Goal: Task Accomplishment & Management: Complete application form

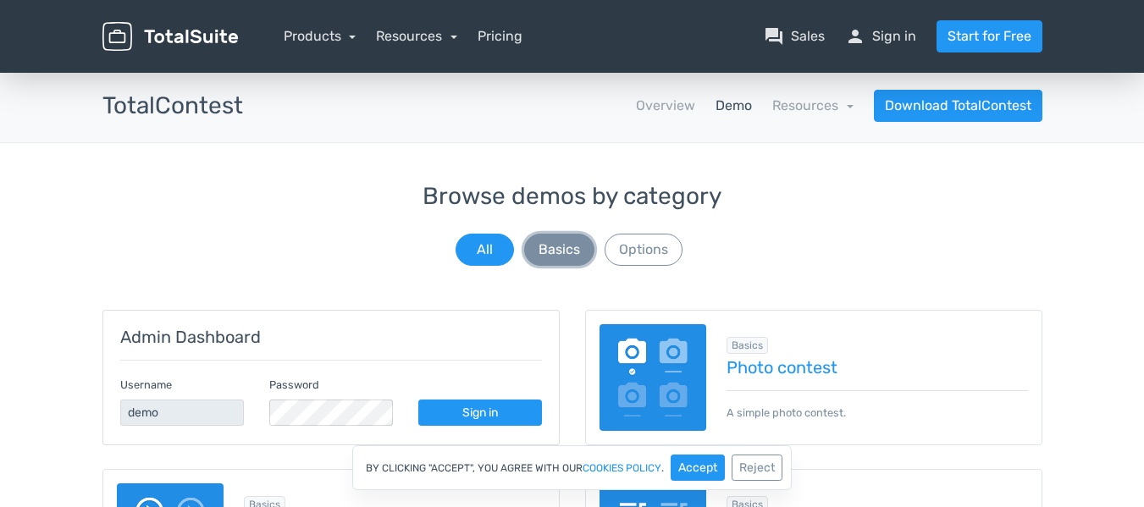
click at [564, 250] on button "Basics" at bounding box center [559, 250] width 70 height 32
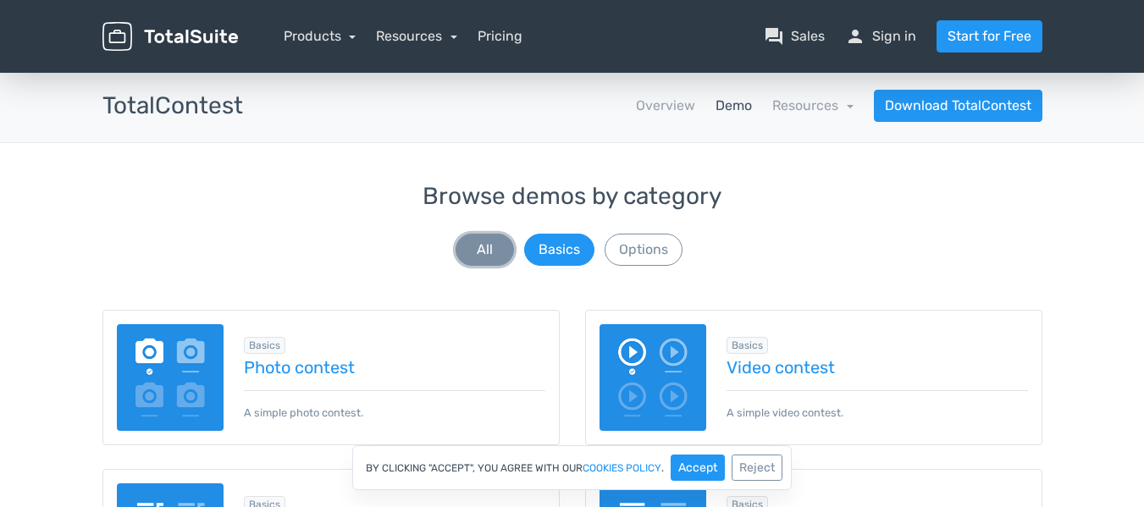
click at [495, 251] on button "All" at bounding box center [485, 250] width 58 height 32
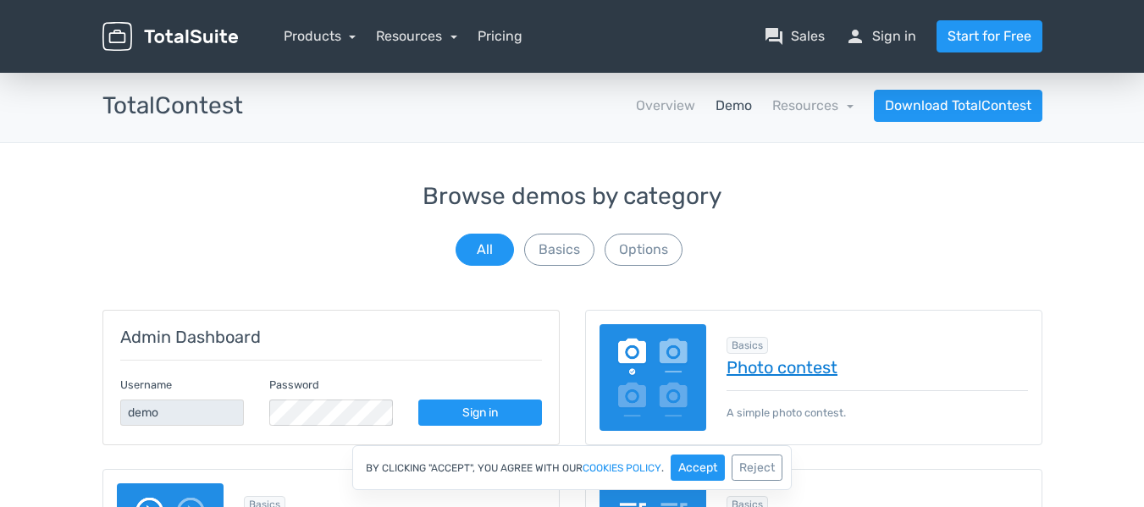
click at [752, 372] on link "Photo contest" at bounding box center [877, 367] width 301 height 19
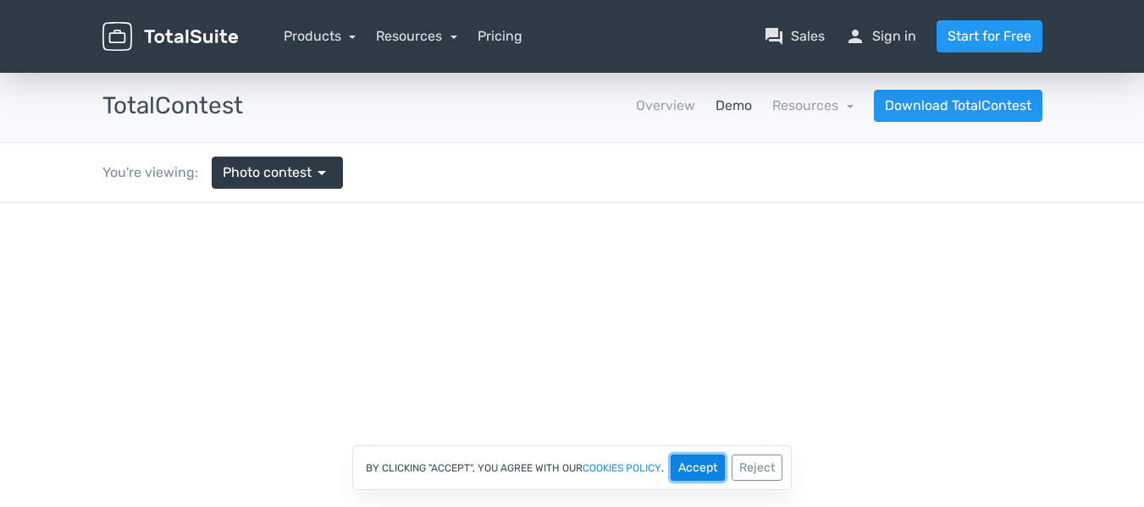
click at [682, 458] on button "Accept" at bounding box center [698, 468] width 54 height 26
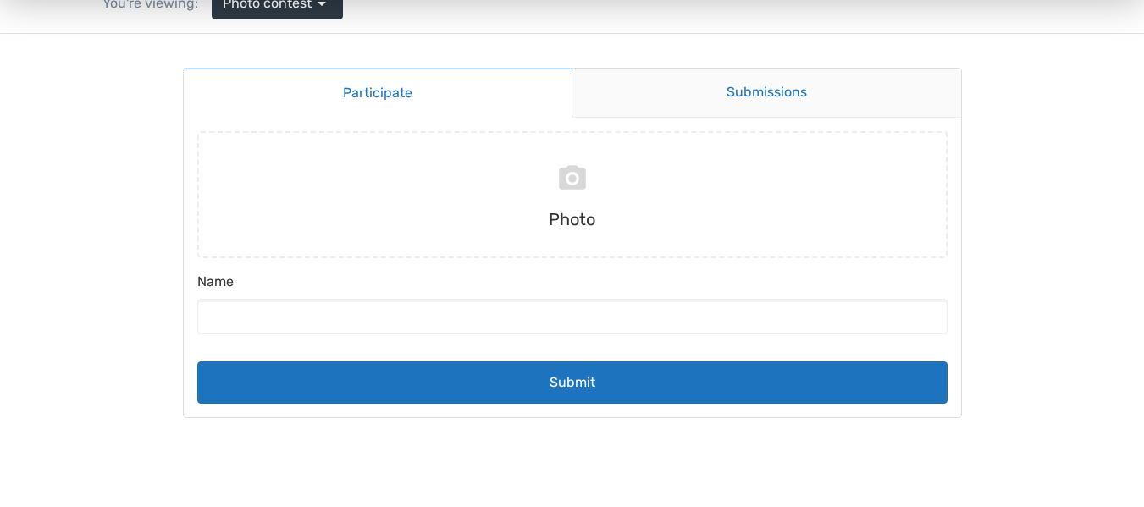
scroll to position [85, 0]
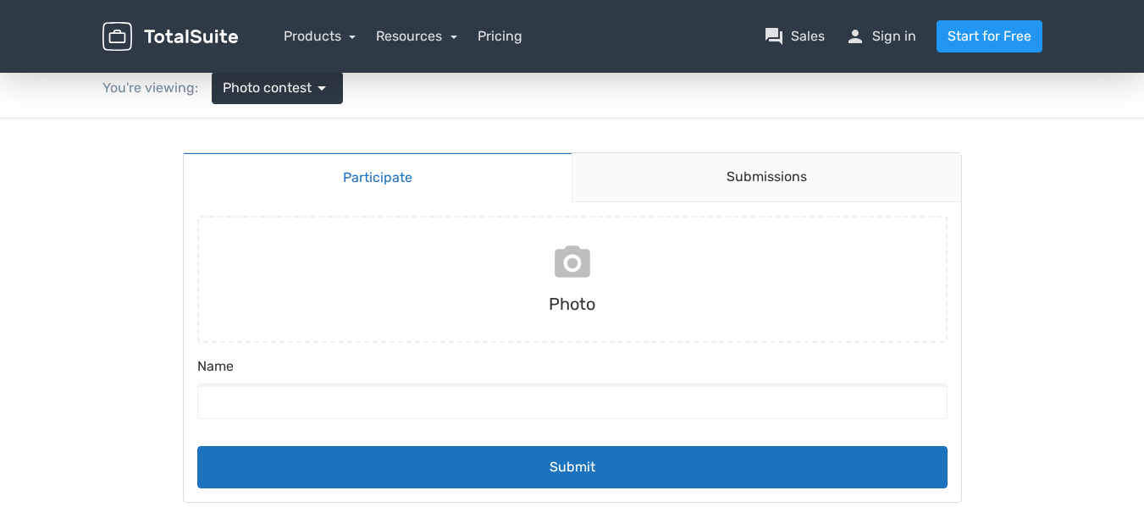
click at [571, 262] on input "file" at bounding box center [573, 279] width 764 height 127
type input "C:\fakepath\2.jpg"
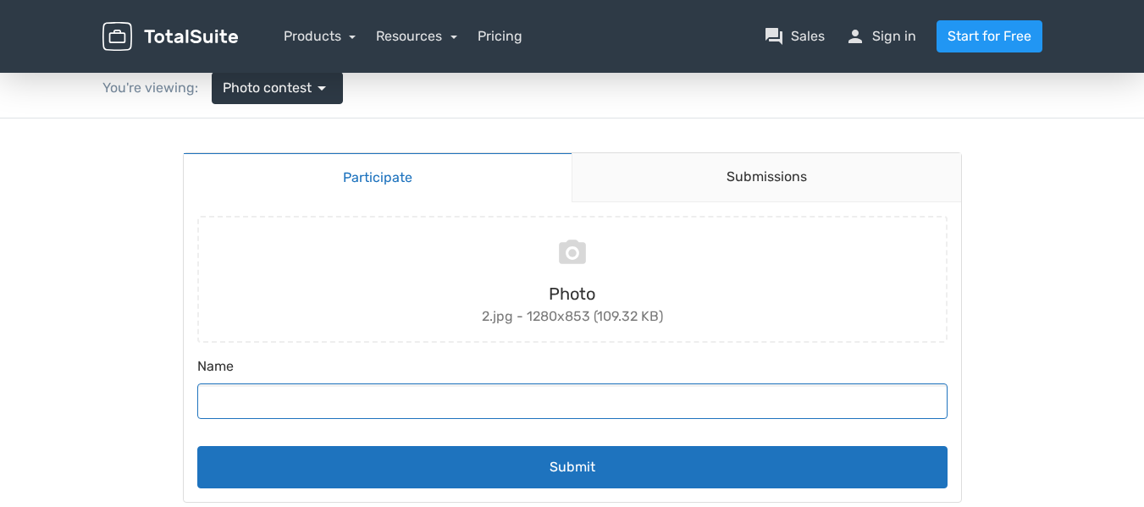
click at [290, 395] on input "Name" at bounding box center [572, 402] width 750 height 36
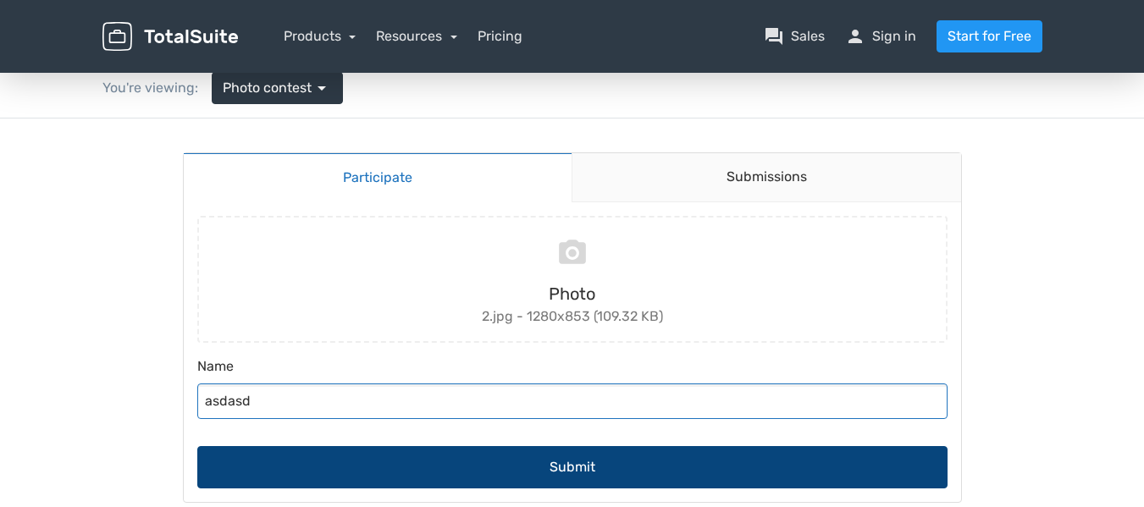
type input "asdasd"
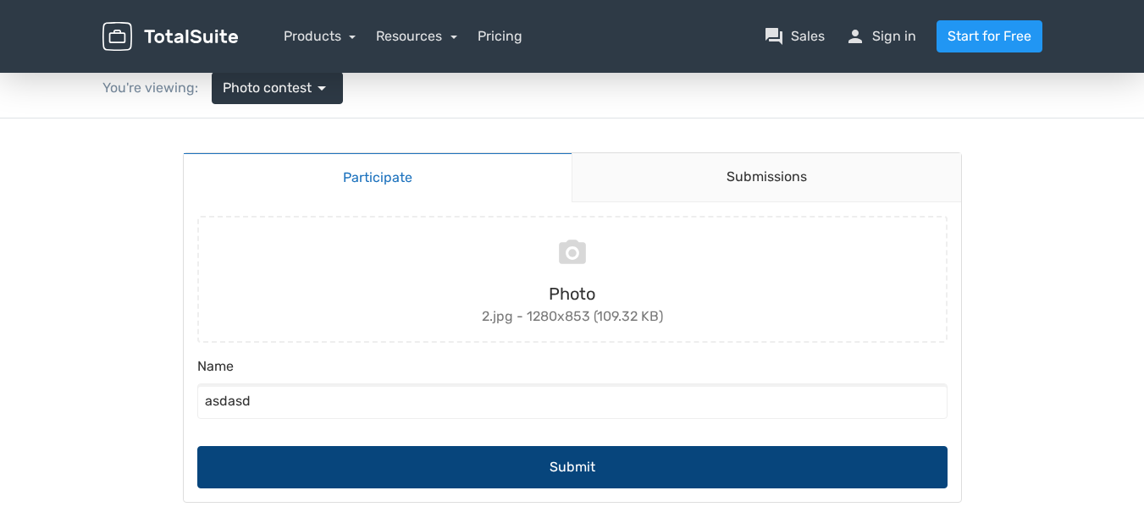
click at [586, 470] on button "Submit" at bounding box center [572, 467] width 750 height 42
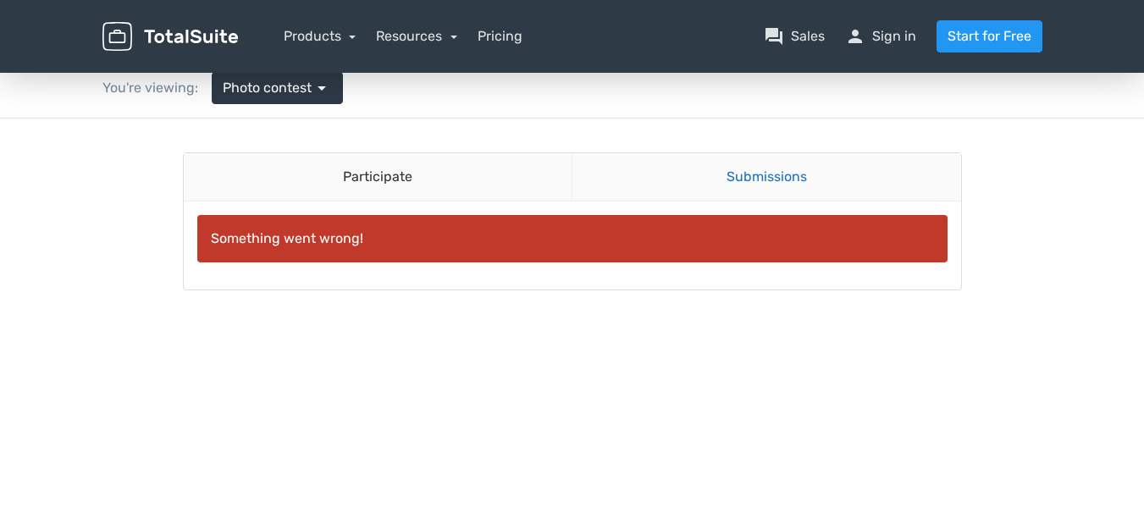
click at [756, 175] on link "Submissions" at bounding box center [767, 177] width 390 height 48
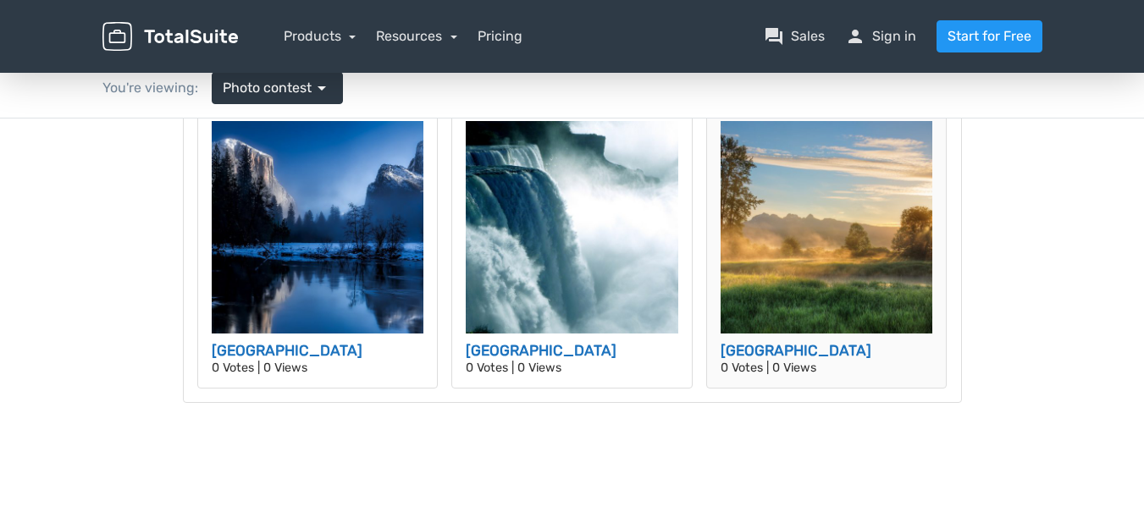
scroll to position [169, 0]
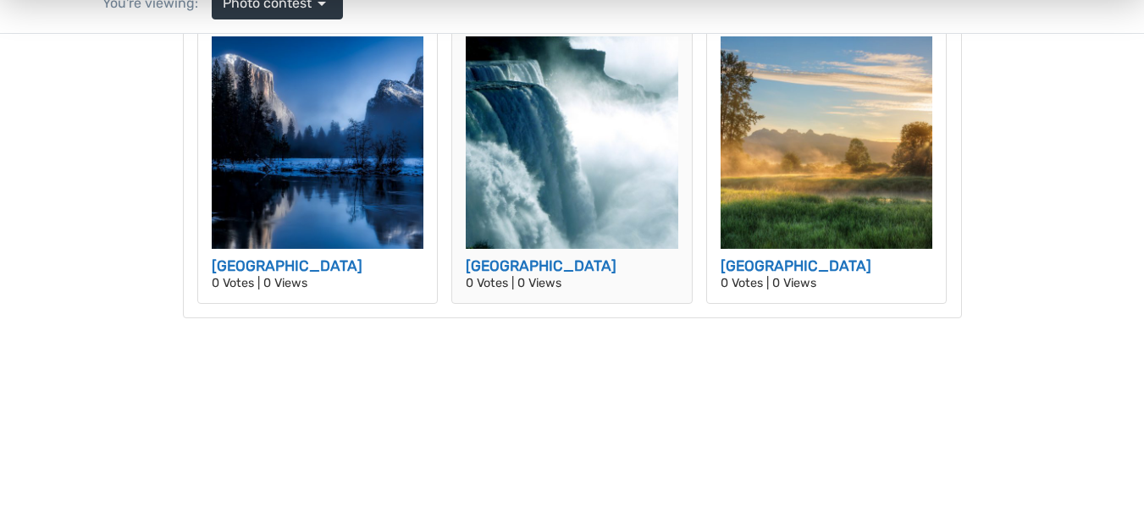
click at [483, 280] on p "0 Votes | 0 Views" at bounding box center [572, 284] width 213 height 12
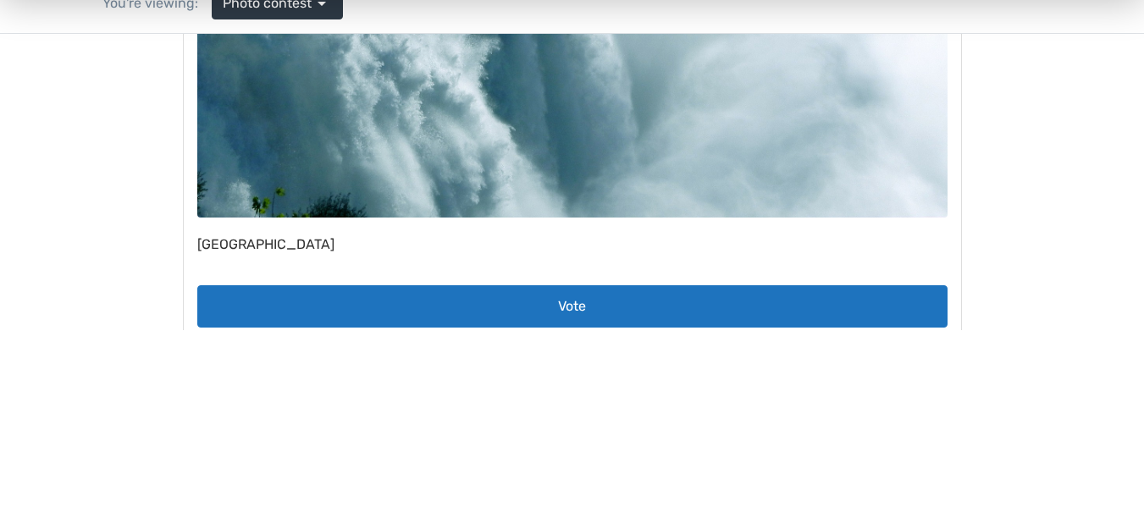
scroll to position [508, 0]
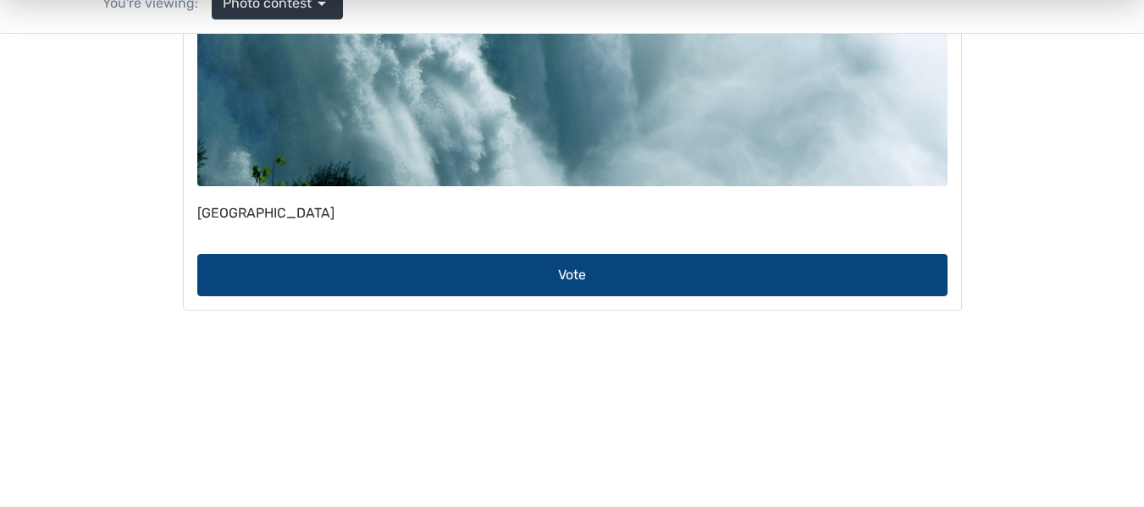
click at [511, 264] on button "Vote" at bounding box center [572, 275] width 750 height 42
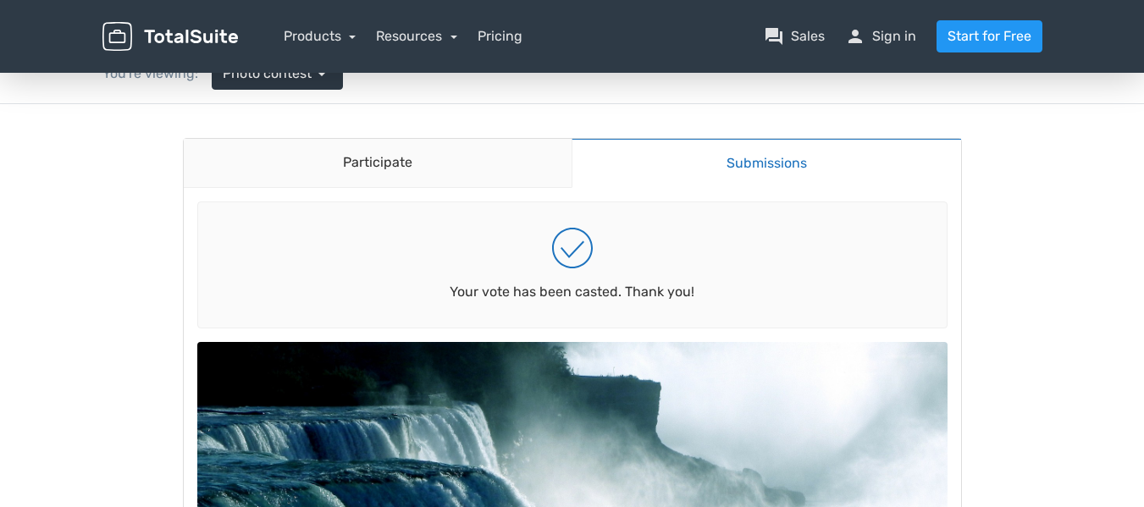
scroll to position [0, 0]
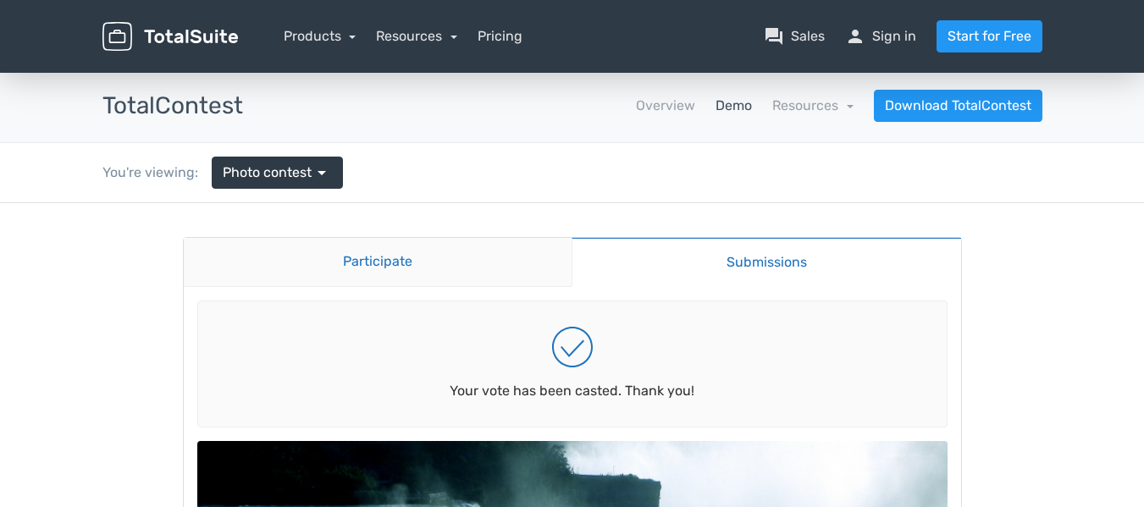
click at [464, 252] on link "Participate" at bounding box center [378, 262] width 389 height 49
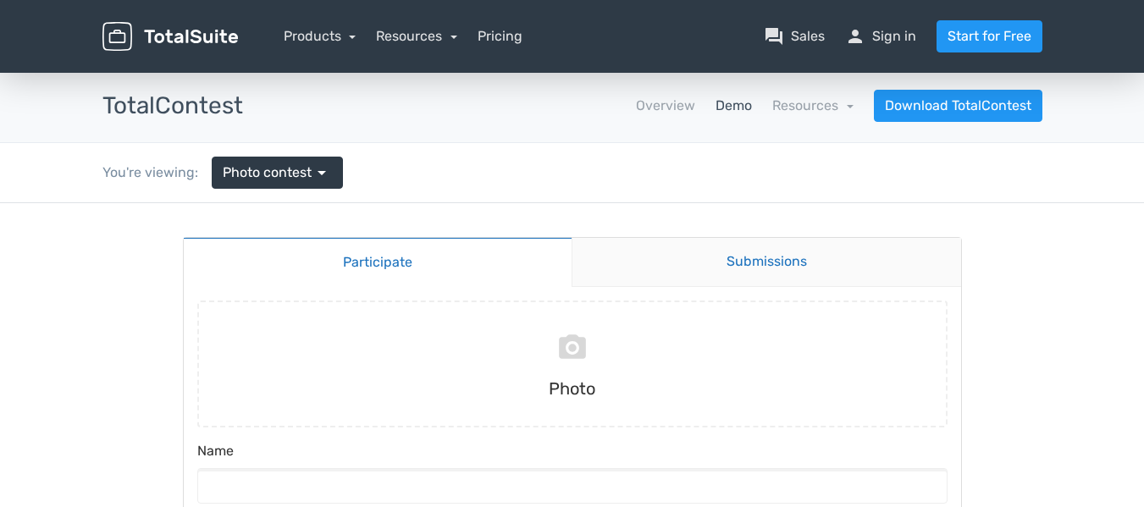
click at [763, 259] on link "Submissions" at bounding box center [767, 262] width 390 height 49
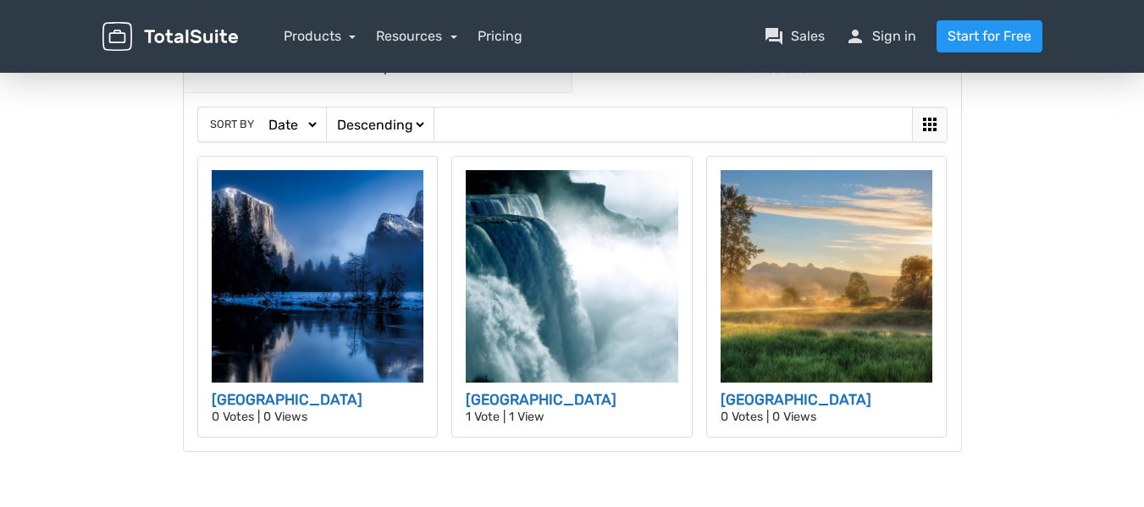
scroll to position [254, 0]
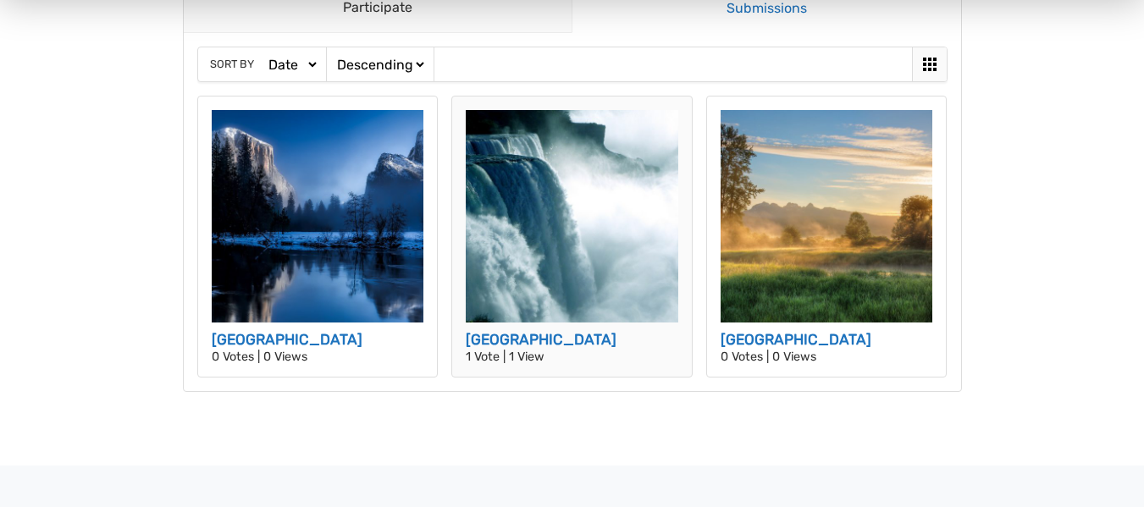
click at [588, 226] on img at bounding box center [572, 216] width 213 height 213
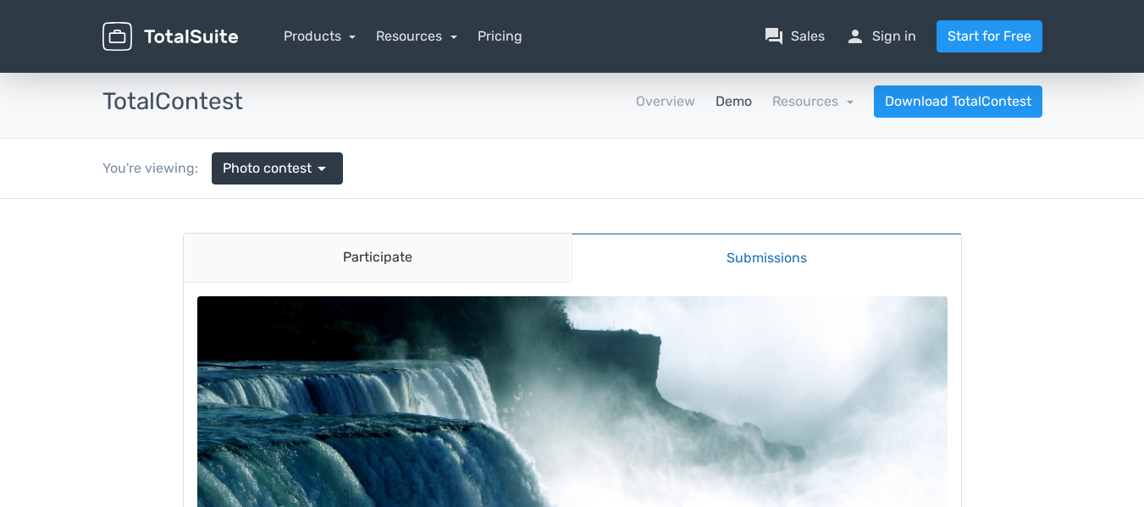
scroll to position [0, 0]
